Goal: Task Accomplishment & Management: Use online tool/utility

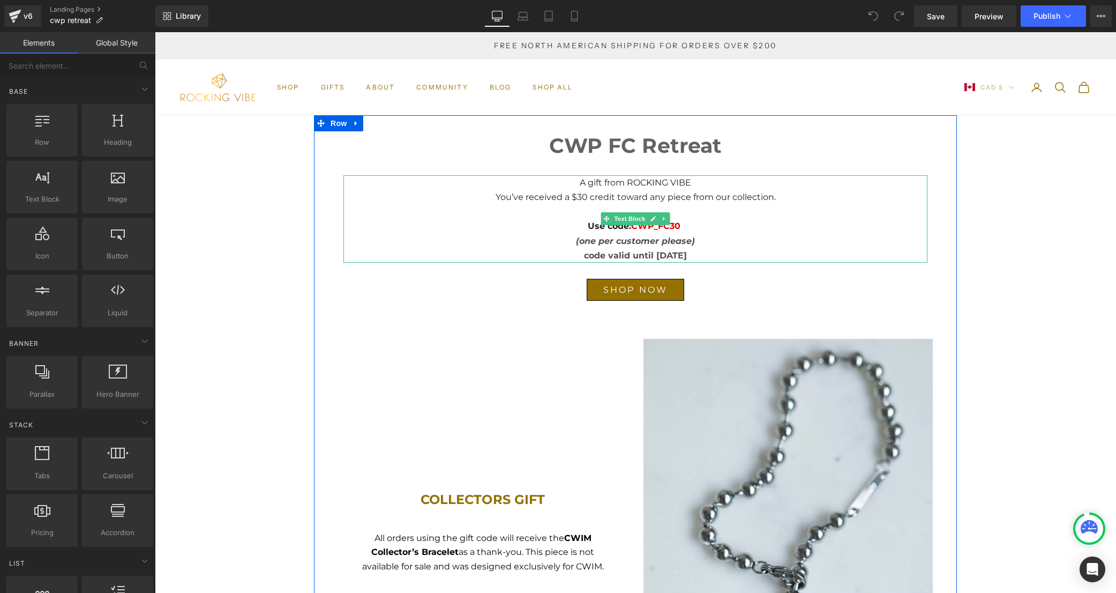
scroll to position [1, 0]
click at [643, 252] on span "code valid until [DATE]" at bounding box center [635, 254] width 103 height 10
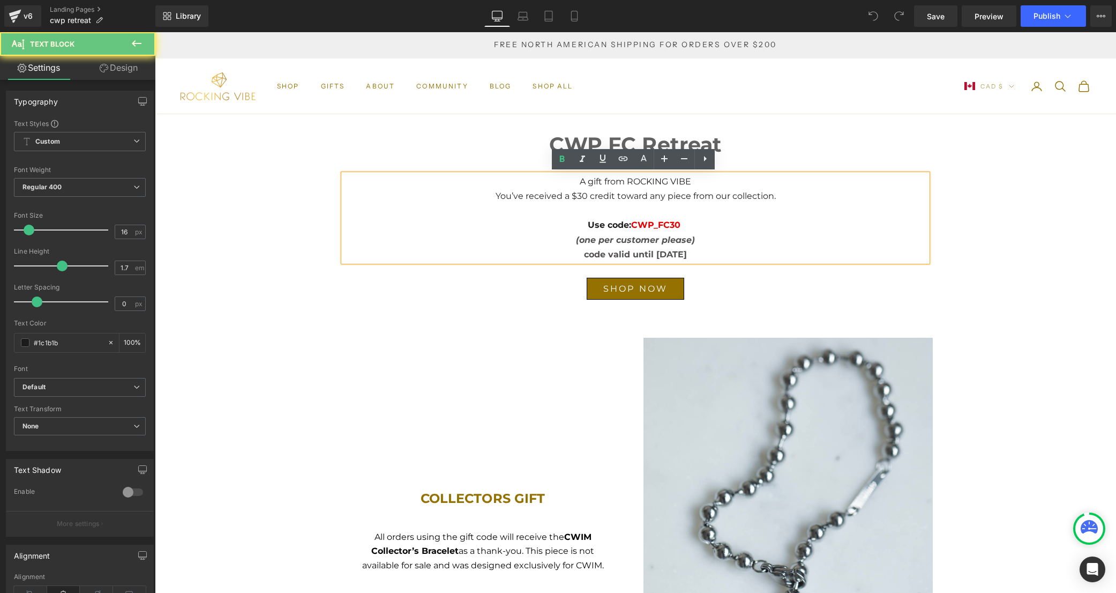
click at [687, 249] on span "code valid until [DATE]" at bounding box center [635, 254] width 103 height 10
drag, startPoint x: 689, startPoint y: 248, endPoint x: 680, endPoint y: 249, distance: 8.6
click at [680, 249] on span "code valid until [DATE]" at bounding box center [635, 254] width 103 height 10
click at [677, 256] on span "code valid until [DATE]" at bounding box center [635, 254] width 103 height 10
drag, startPoint x: 698, startPoint y: 252, endPoint x: 641, endPoint y: 256, distance: 56.9
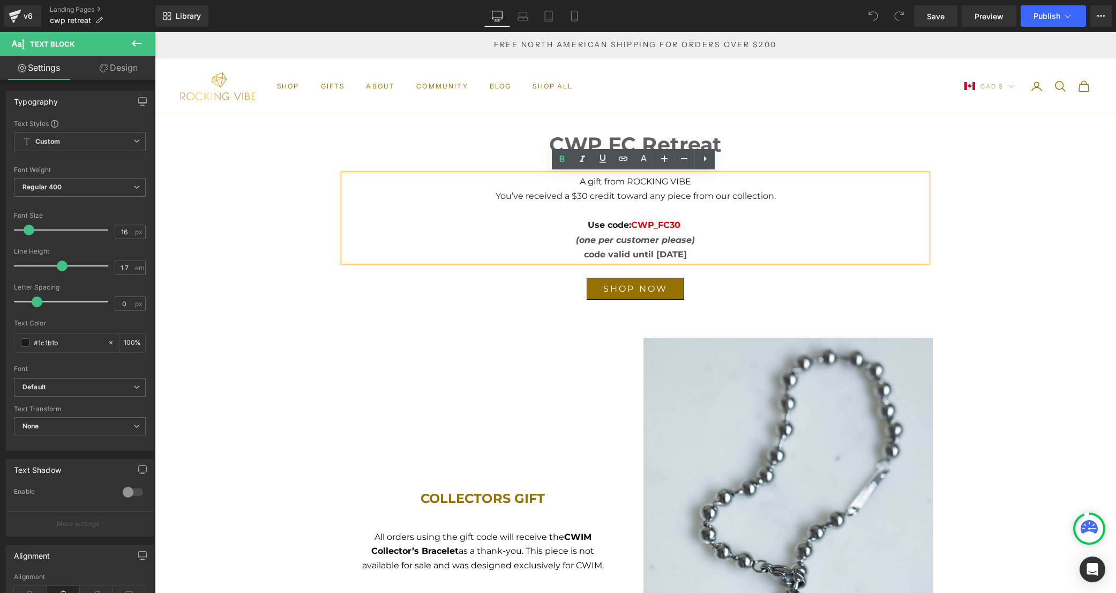
click at [641, 256] on span "code valid until [DATE]" at bounding box center [635, 254] width 103 height 10
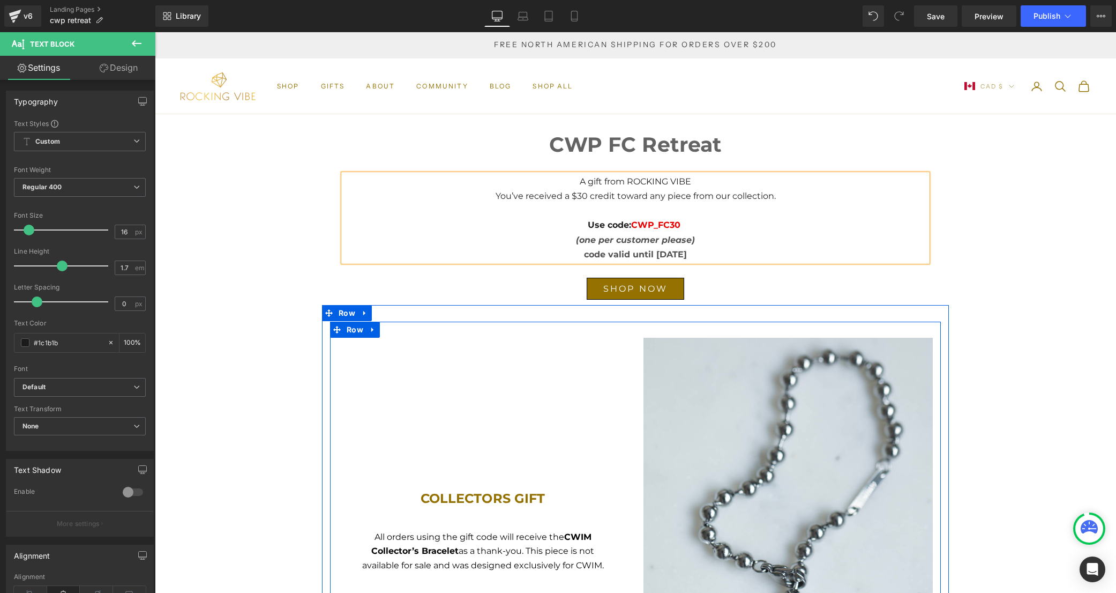
click at [468, 361] on div "COLLECTORS GIFT Heading All orders using the gift code will receive the CWIM Co…" at bounding box center [482, 530] width 305 height 385
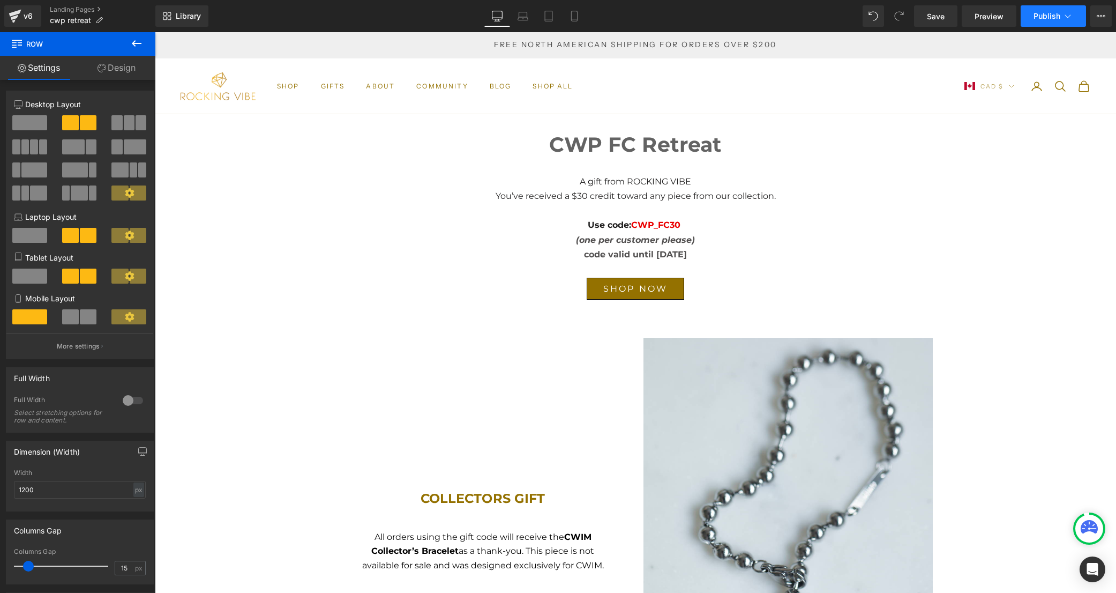
click at [1050, 17] on span "Publish" at bounding box center [1047, 16] width 27 height 9
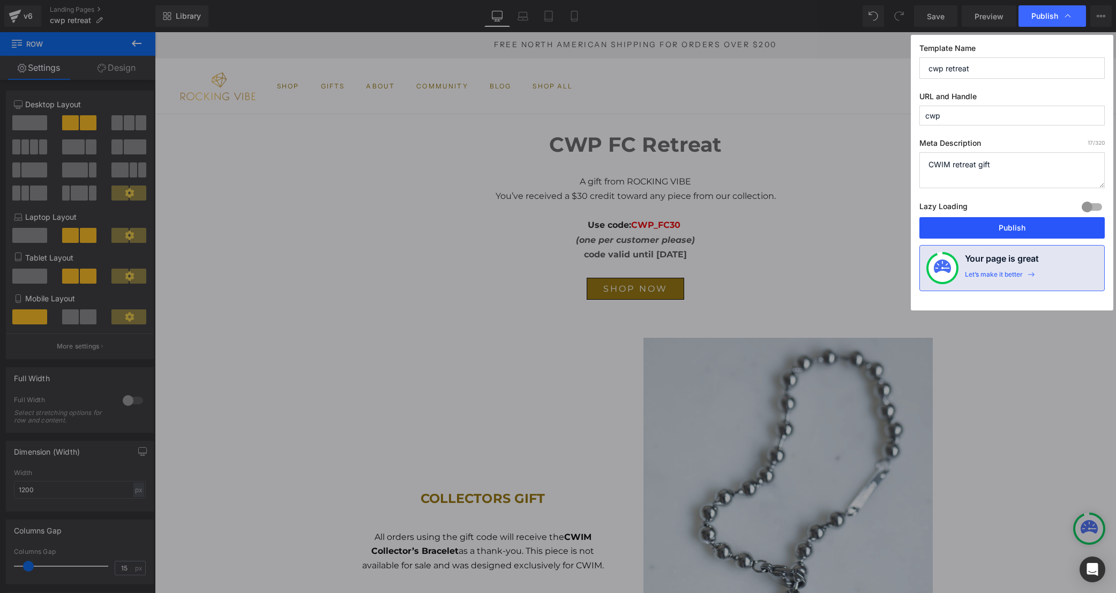
click at [1015, 233] on button "Publish" at bounding box center [1011, 227] width 185 height 21
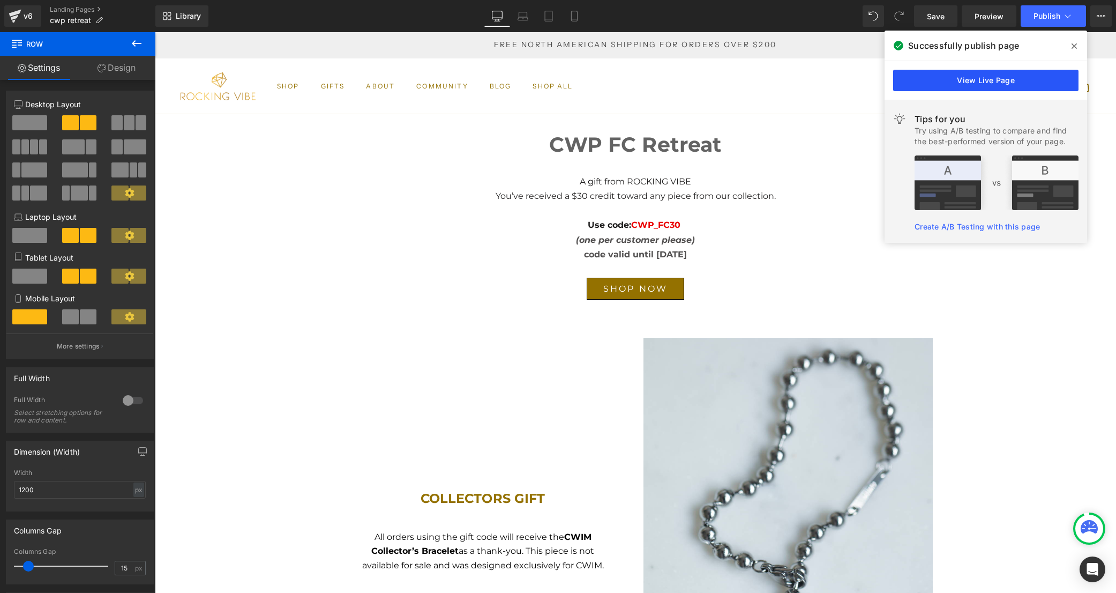
click at [973, 78] on link "View Live Page" at bounding box center [985, 80] width 185 height 21
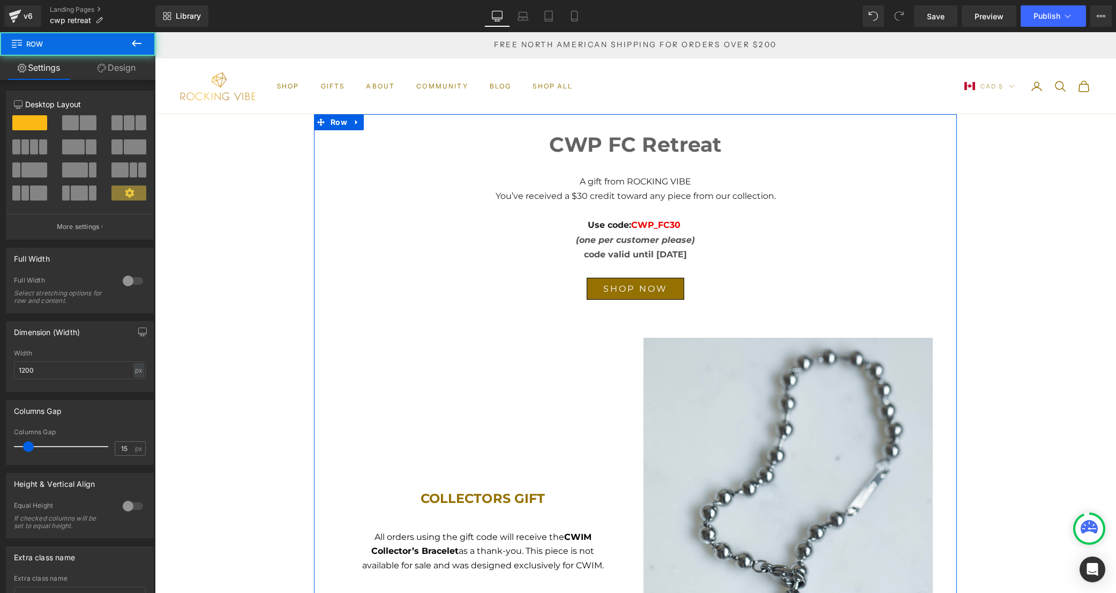
click at [695, 125] on div "CWP FC Retreat Heading Text Block A gift from ROCKING VIBE You’ve received a $3…" at bounding box center [635, 426] width 643 height 624
click at [702, 139] on span "CWP FC Retreat" at bounding box center [635, 144] width 173 height 25
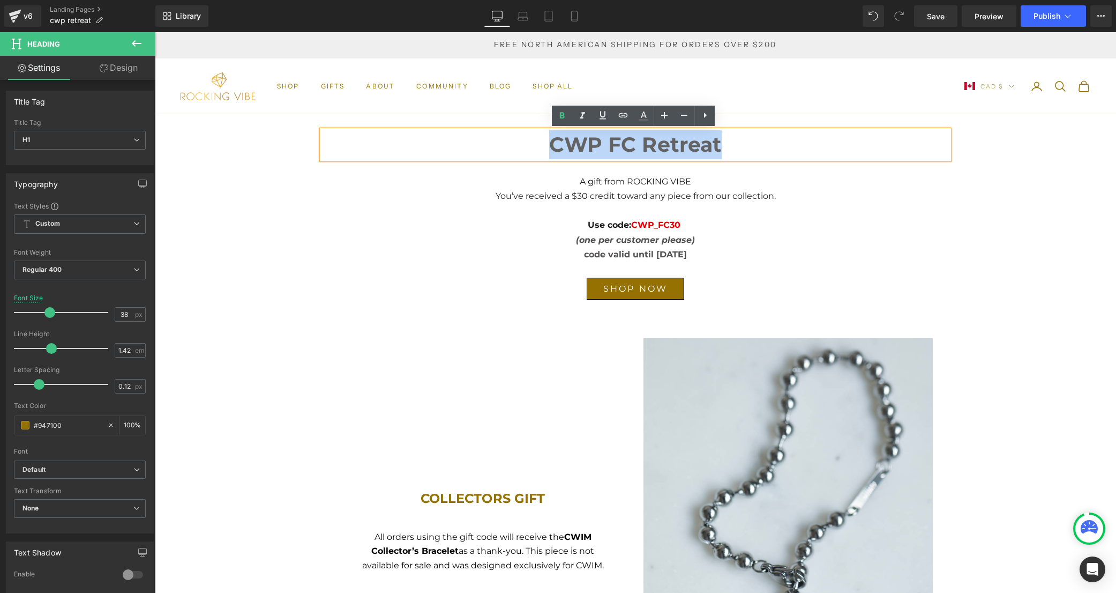
drag, startPoint x: 722, startPoint y: 142, endPoint x: 548, endPoint y: 151, distance: 173.8
click at [548, 151] on h1 "CWP FC Retreat" at bounding box center [635, 144] width 627 height 29
copy span "CWP FC Retreat"
click at [726, 210] on p at bounding box center [635, 210] width 541 height 14
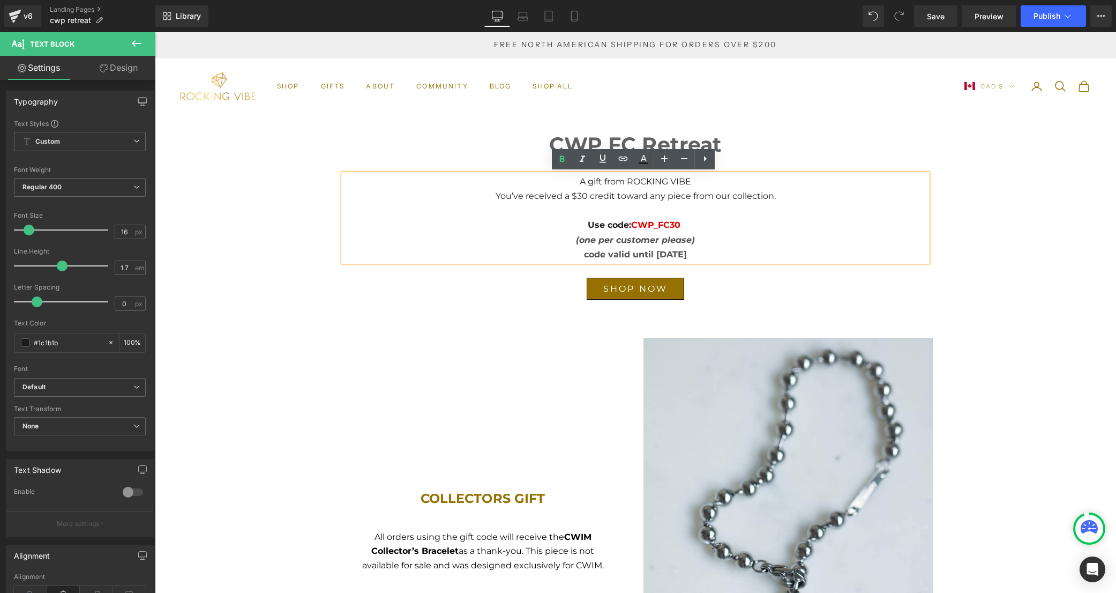
click at [733, 195] on p "You’ve received a $30 credit toward any piece from our collection." at bounding box center [635, 196] width 541 height 14
drag, startPoint x: 783, startPoint y: 194, endPoint x: 570, endPoint y: 181, distance: 213.1
click at [570, 181] on div "A gift from ROCKING VIBE You’ve received a $30 credit toward any piece from our…" at bounding box center [635, 217] width 584 height 87
copy div "A gift from ROCKING VIBE You’ve received a $30 credit toward any piece from our…"
